Goal: Task Accomplishment & Management: Use online tool/utility

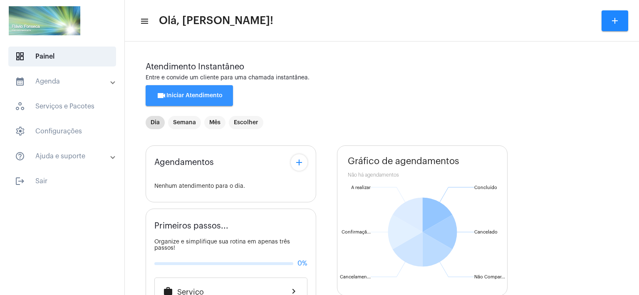
click at [189, 98] on span "videocam Iniciar Atendimento" at bounding box center [189, 96] width 66 height 6
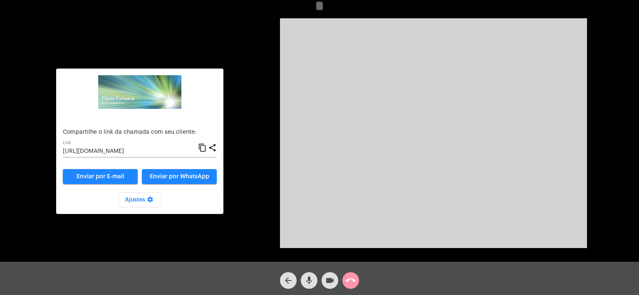
click at [132, 151] on input "[URL][DOMAIN_NAME]" at bounding box center [130, 151] width 135 height 7
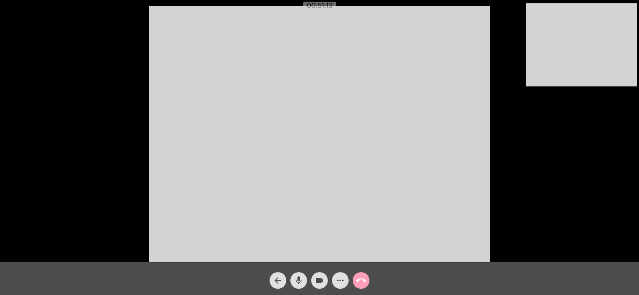
click at [364, 278] on mat-icon "call_end" at bounding box center [361, 281] width 10 height 10
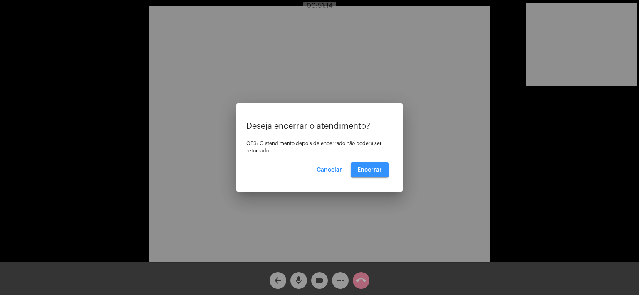
click at [364, 166] on button "Encerrar" at bounding box center [370, 170] width 38 height 15
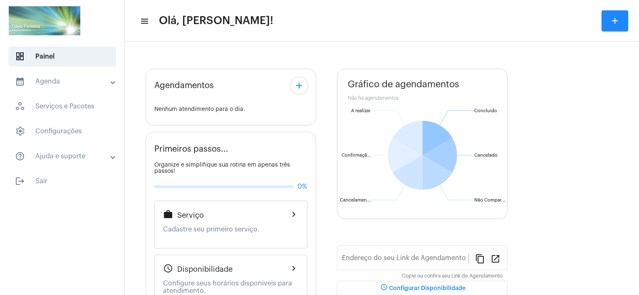
type input "[URL][DOMAIN_NAME]"
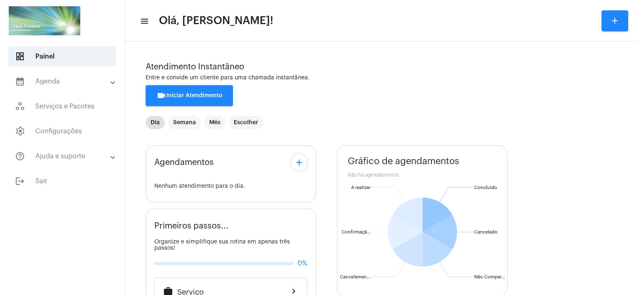
click at [221, 95] on span "videocam Iniciar Atendimento" at bounding box center [189, 96] width 66 height 6
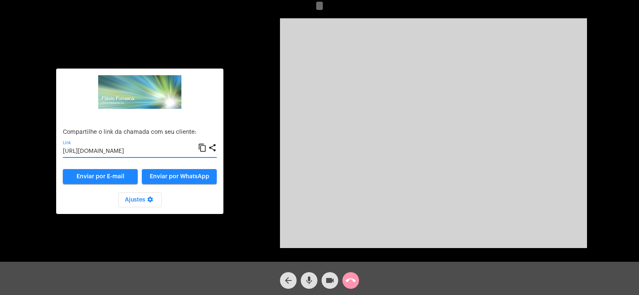
click at [139, 151] on input "[URL][DOMAIN_NAME]" at bounding box center [130, 151] width 135 height 7
